Goal: Information Seeking & Learning: Find specific fact

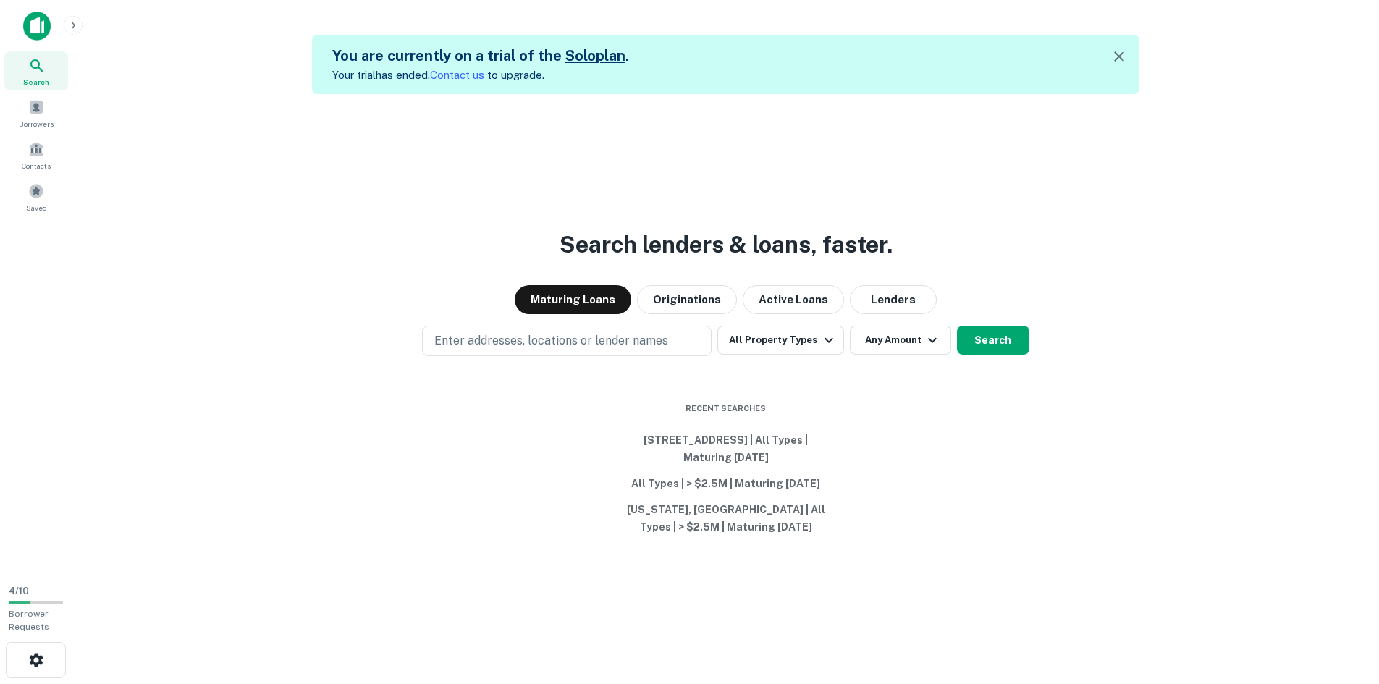
drag, startPoint x: 613, startPoint y: 318, endPoint x: 602, endPoint y: 317, distance: 11.6
click at [608, 322] on div "Search lenders & loans, faster. Maturing Loans Originations Active Loans Lender…" at bounding box center [725, 436] width 1283 height 684
click at [594, 340] on p "Enter addresses, locations or lender names" at bounding box center [551, 340] width 234 height 17
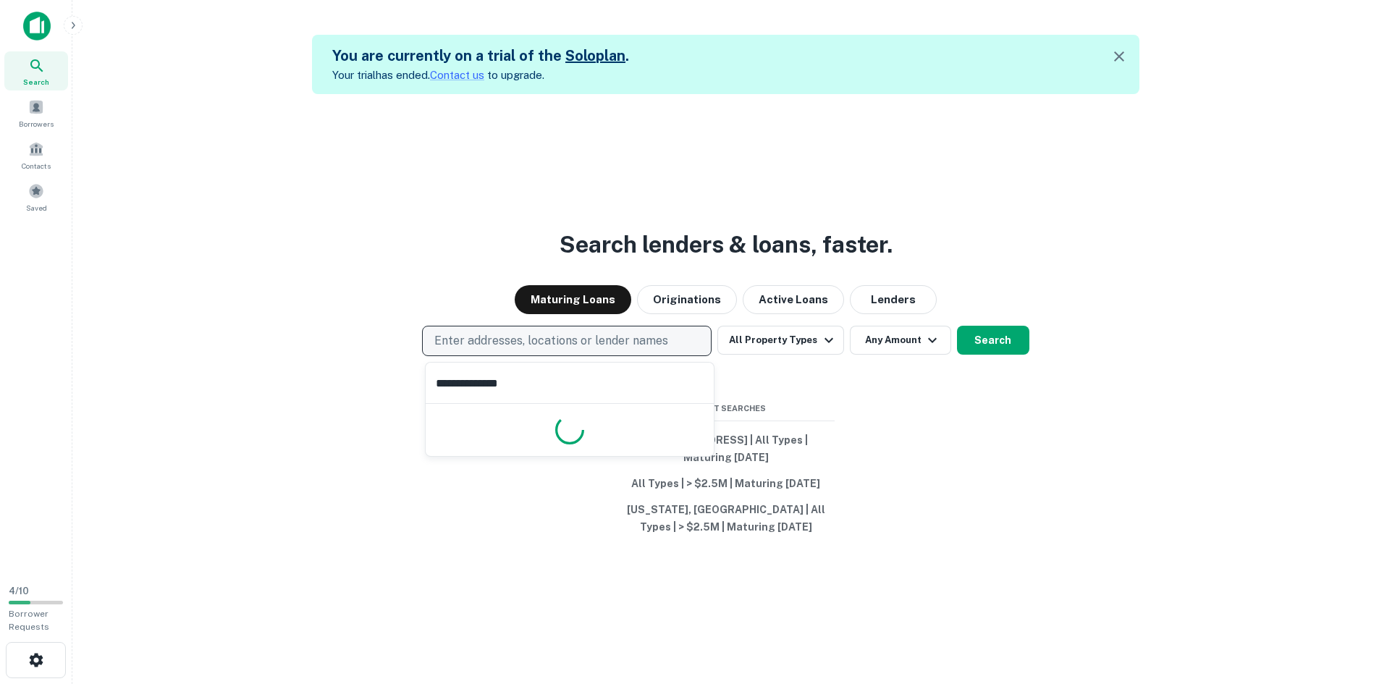
type input "**********"
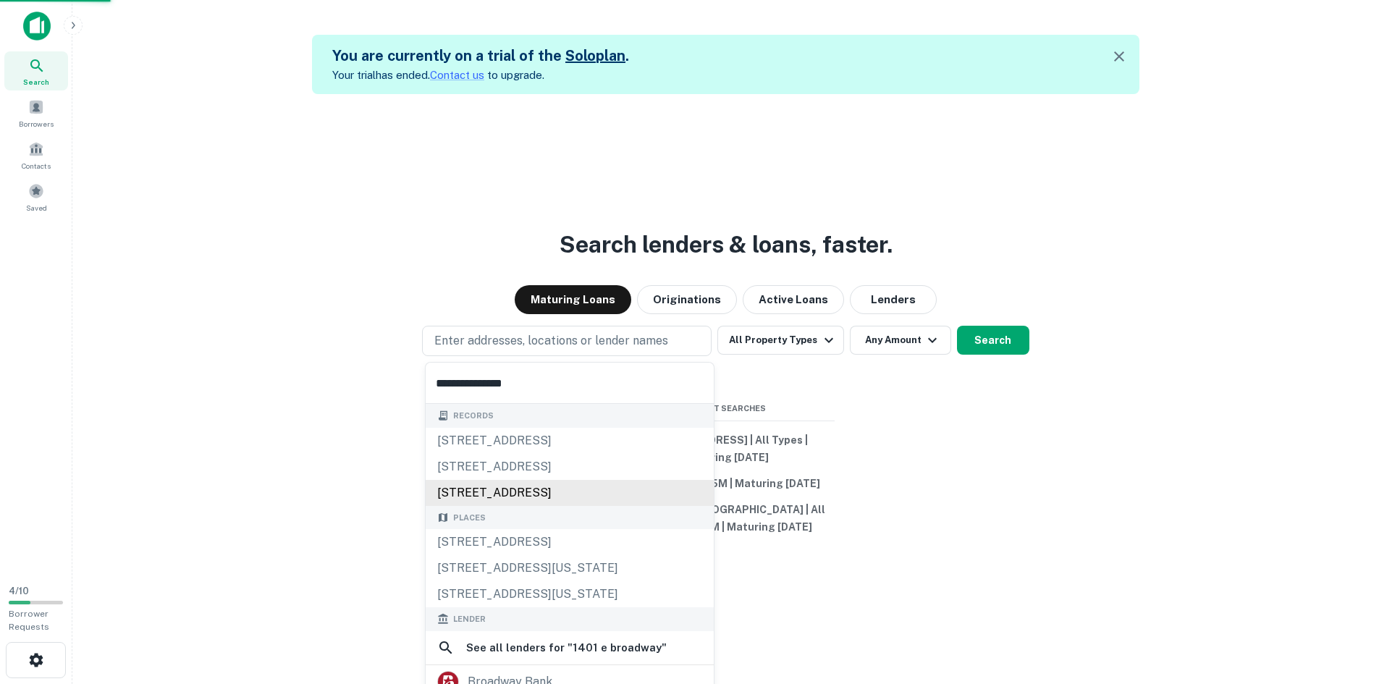
click at [605, 486] on div "1401 e broadway st, altus, ok, 73521" at bounding box center [570, 493] width 288 height 26
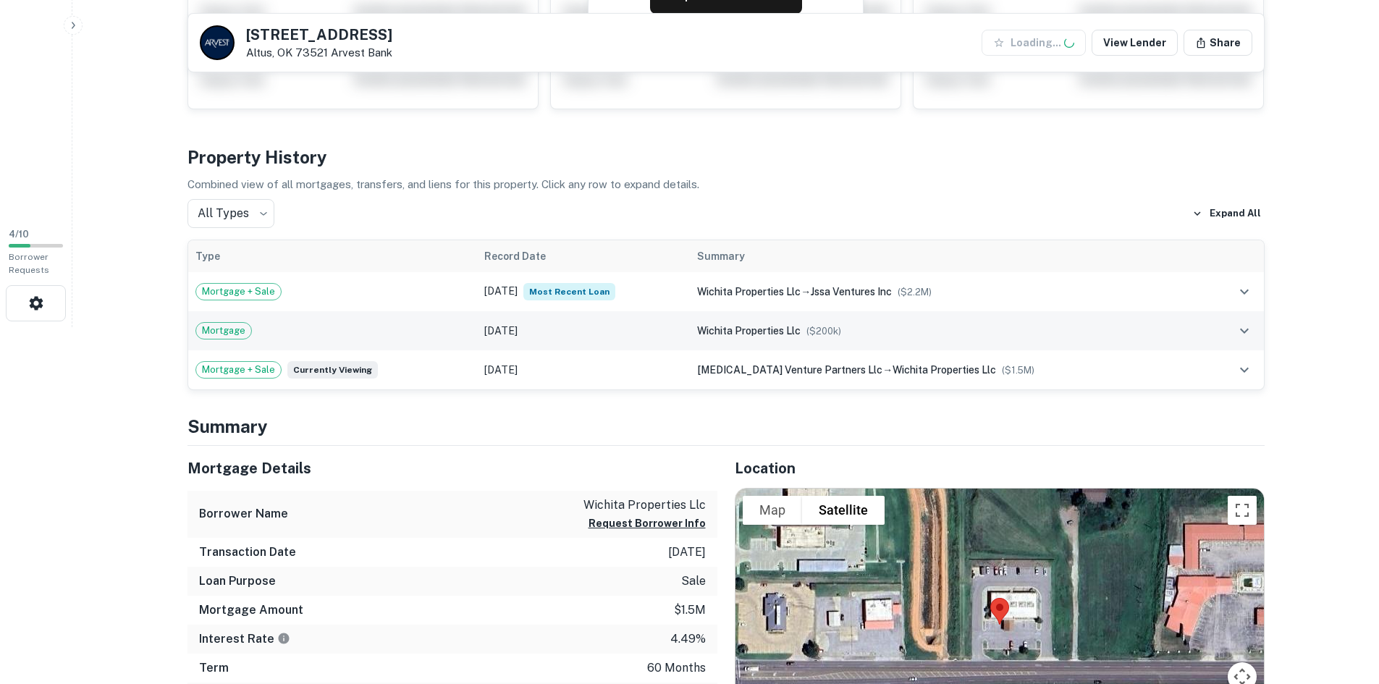
scroll to position [362, 0]
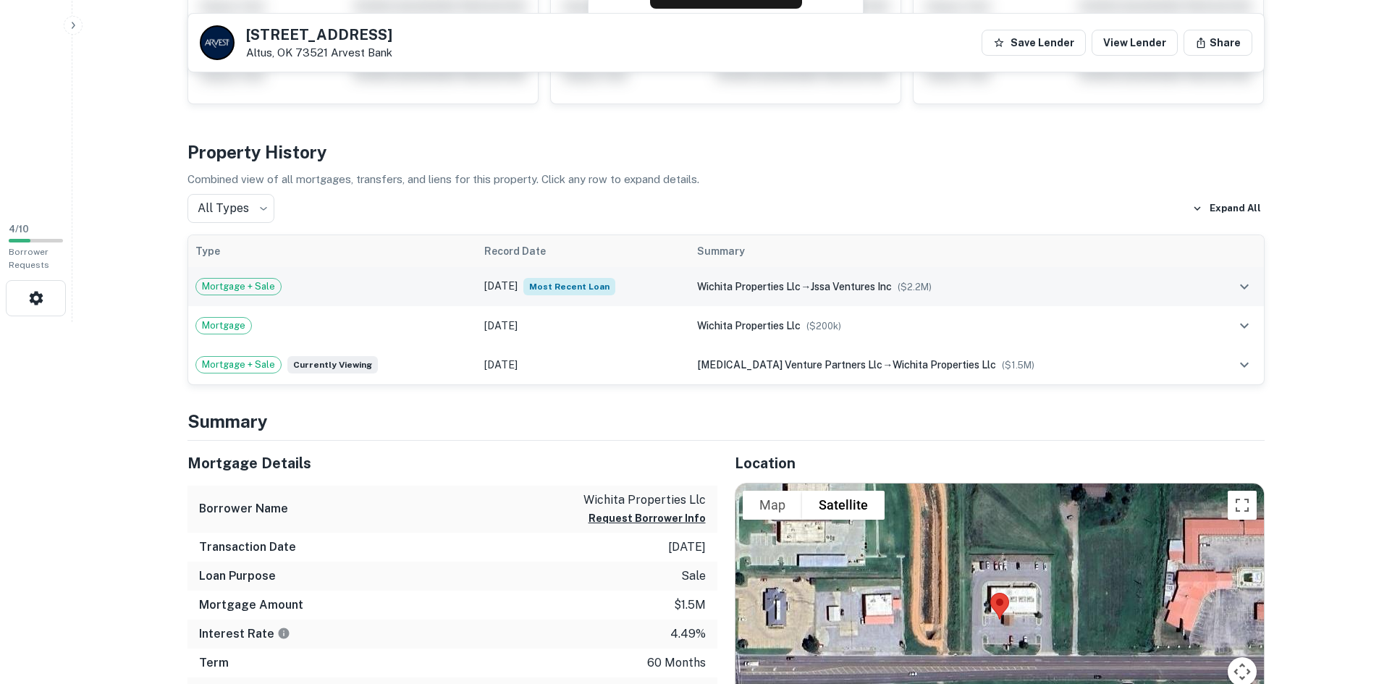
click at [516, 291] on td "Feb 10, 2022 Most Recent Loan" at bounding box center [584, 286] width 214 height 39
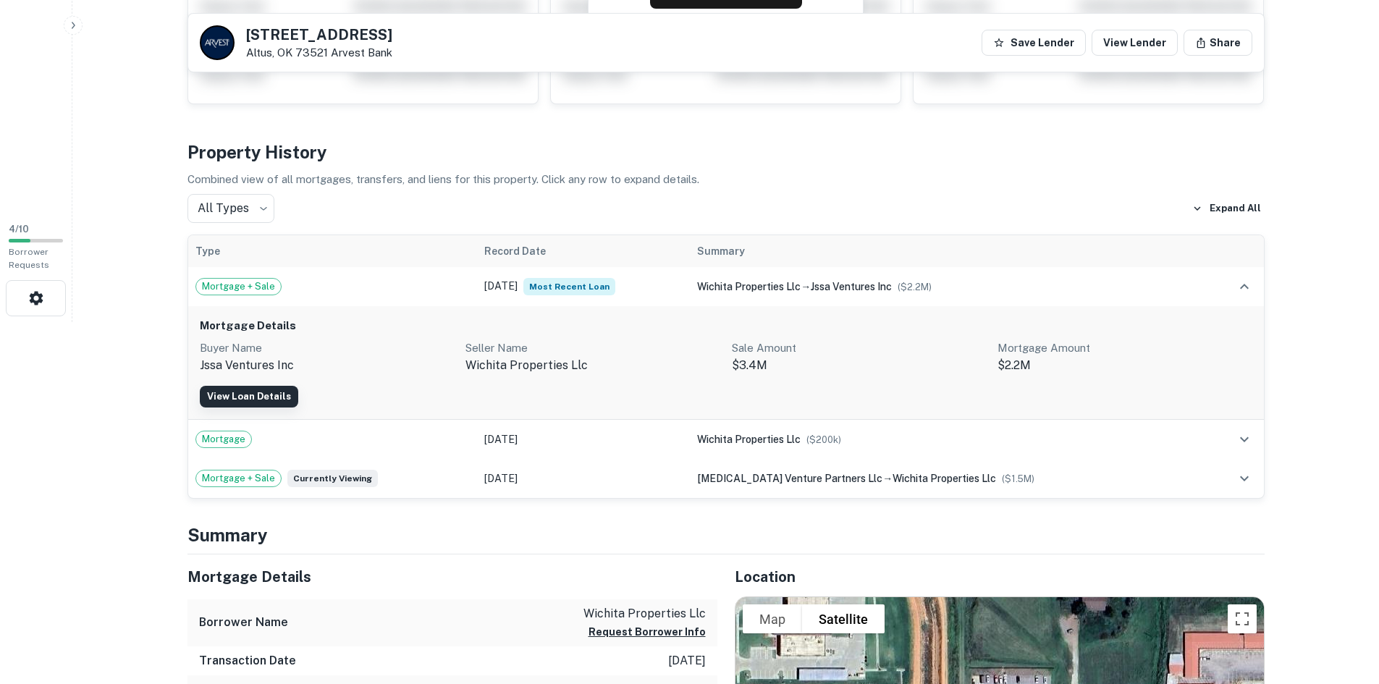
click at [261, 391] on link "View Loan Details" at bounding box center [249, 397] width 98 height 22
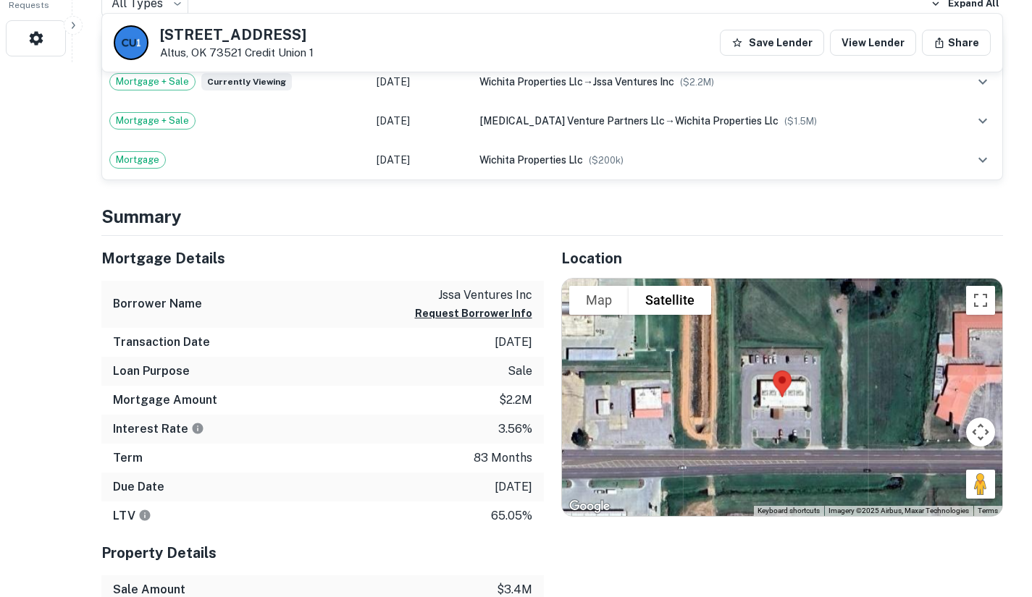
scroll to position [654, 0]
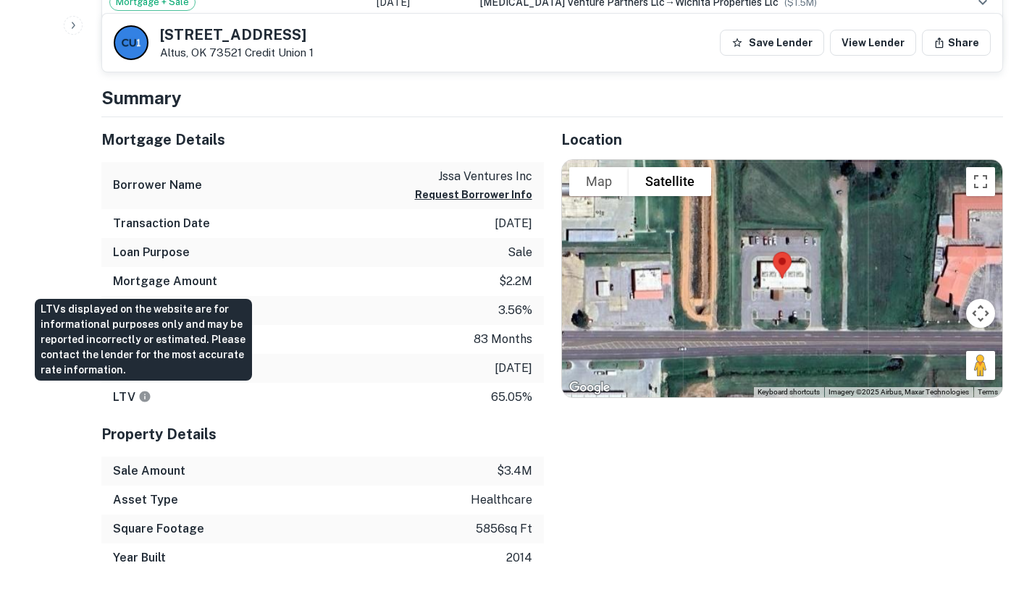
click at [144, 395] on icon "LTVs displayed on the website are for informational purposes only and may be re…" at bounding box center [145, 396] width 11 height 11
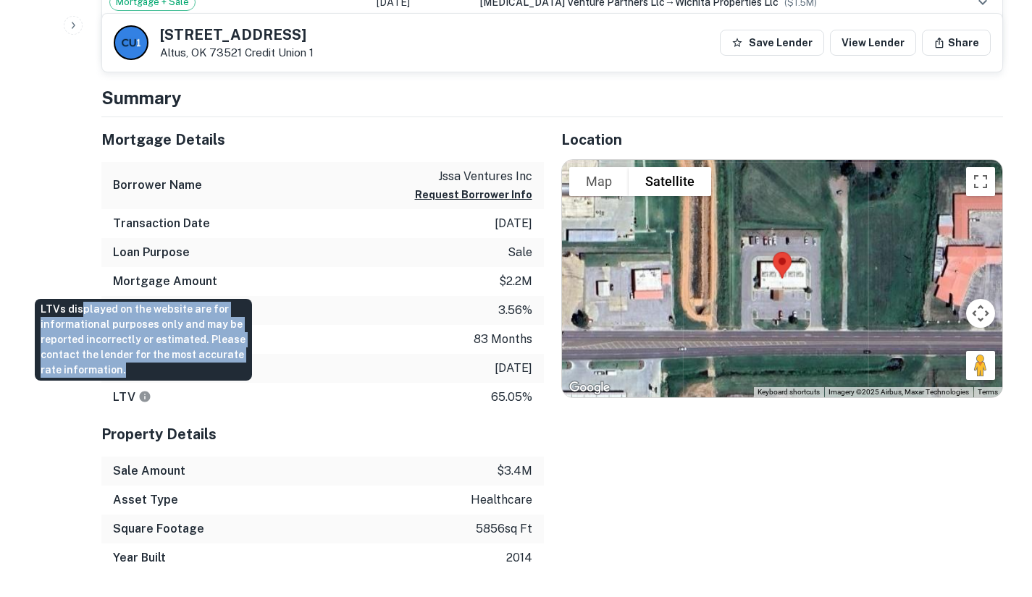
drag, startPoint x: 82, startPoint y: 311, endPoint x: 236, endPoint y: 370, distance: 165.0
click at [236, 370] on div "LTVs displayed on the website are for informational purposes only and may be re…" at bounding box center [143, 340] width 217 height 82
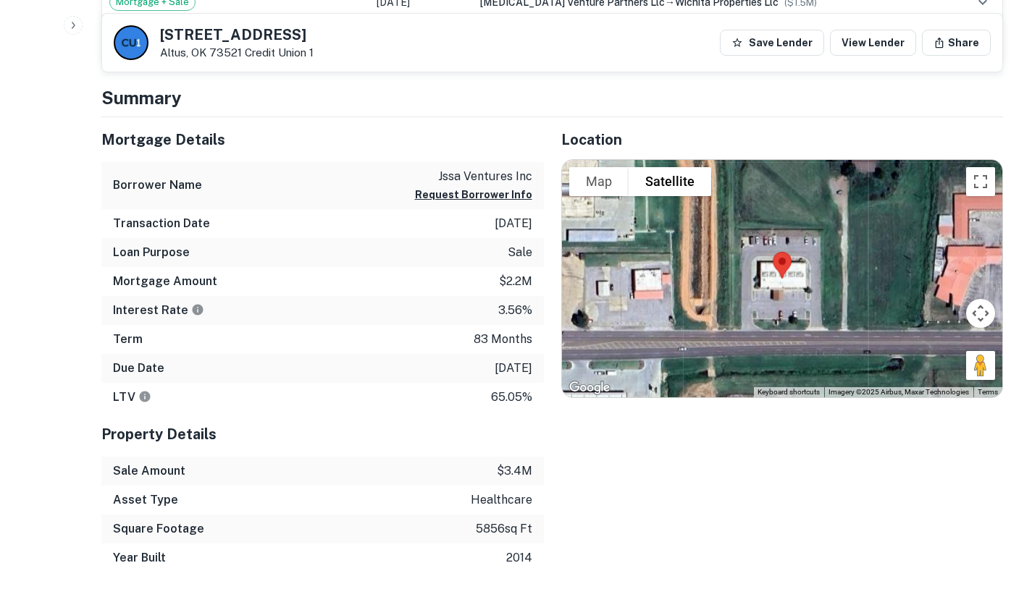
click at [304, 471] on div "Sale Amount $3.4m" at bounding box center [322, 471] width 442 height 29
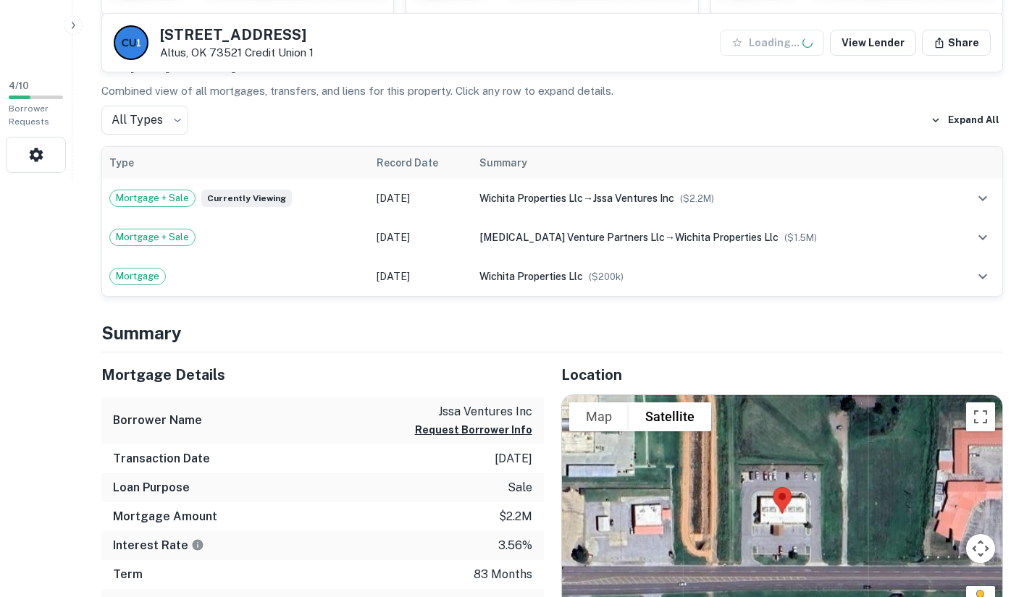
scroll to position [507, 0]
